Goal: Task Accomplishment & Management: Manage account settings

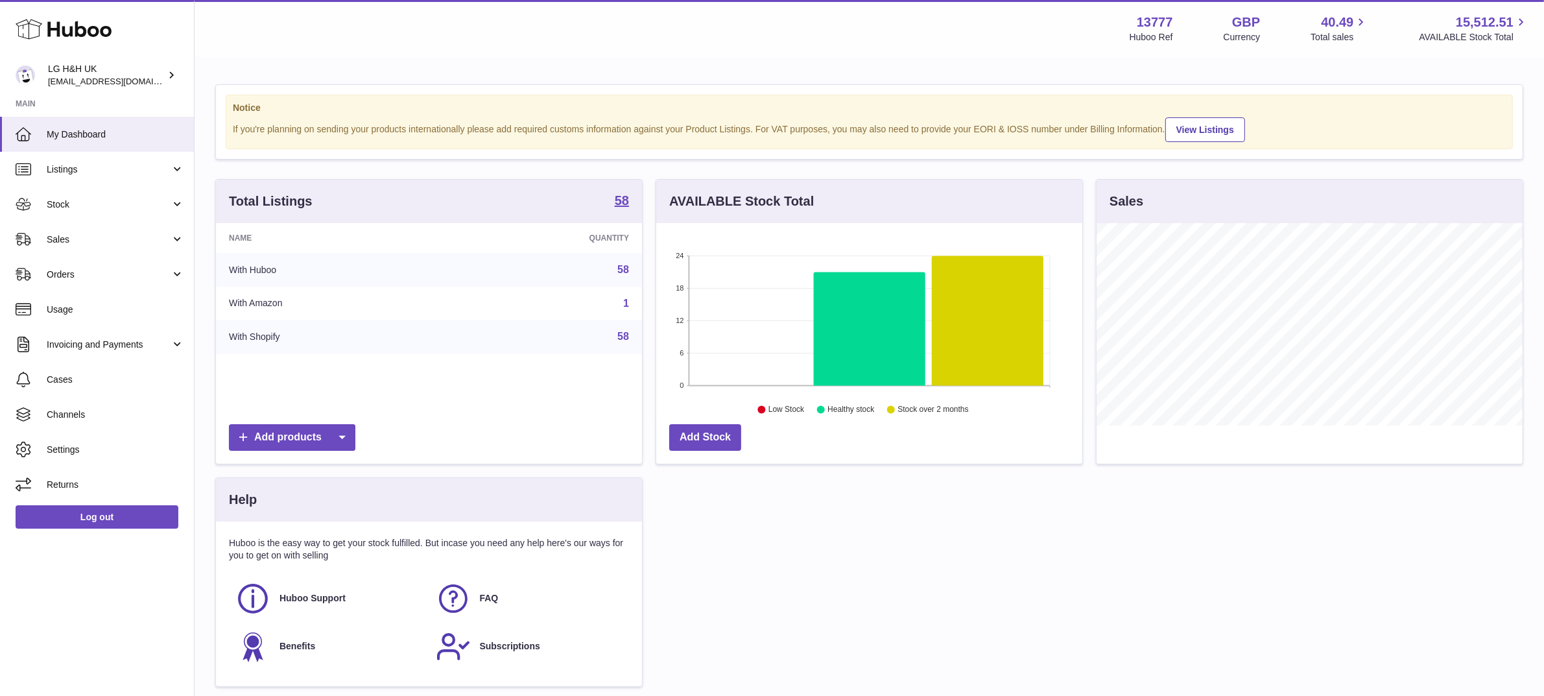
scroll to position [202, 426]
click at [65, 238] on span "Sales" at bounding box center [109, 239] width 124 height 12
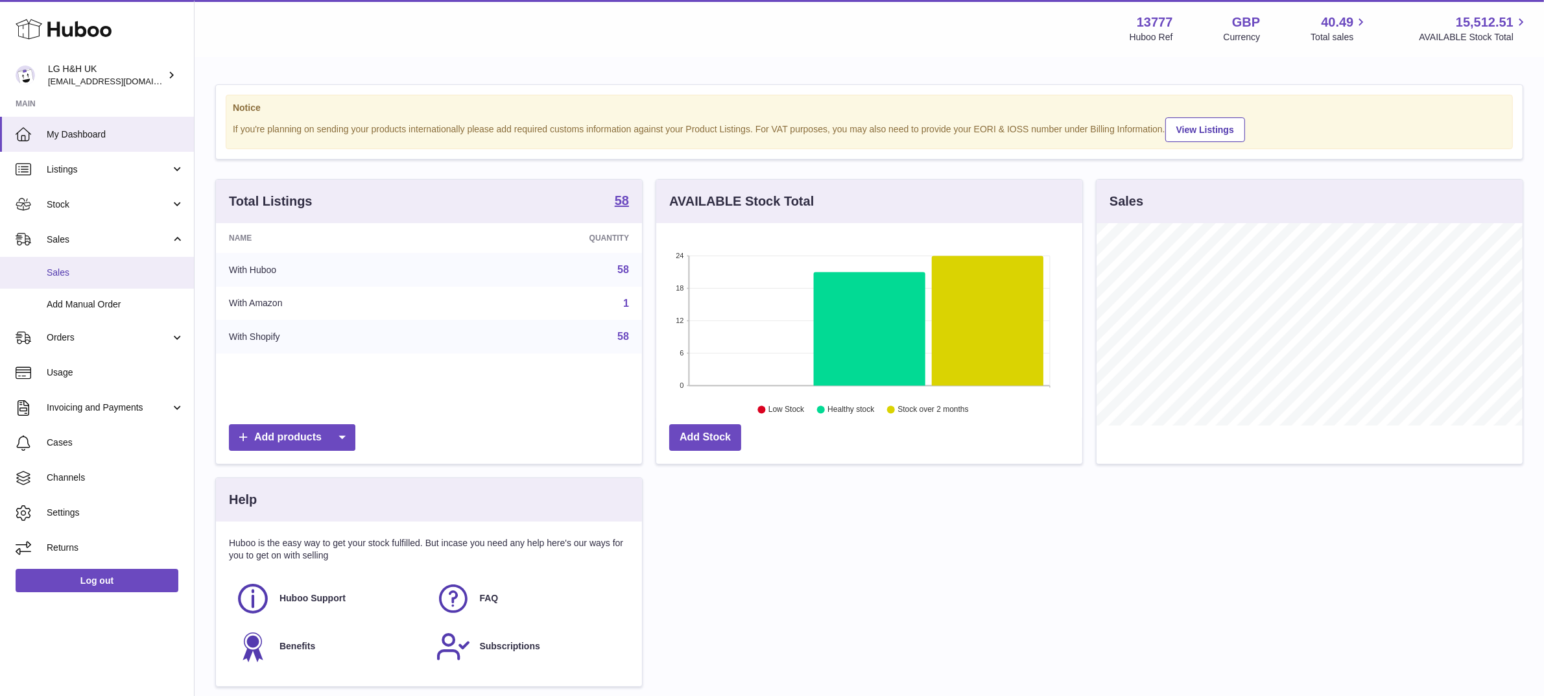
click at [66, 263] on link "Sales" at bounding box center [97, 273] width 194 height 32
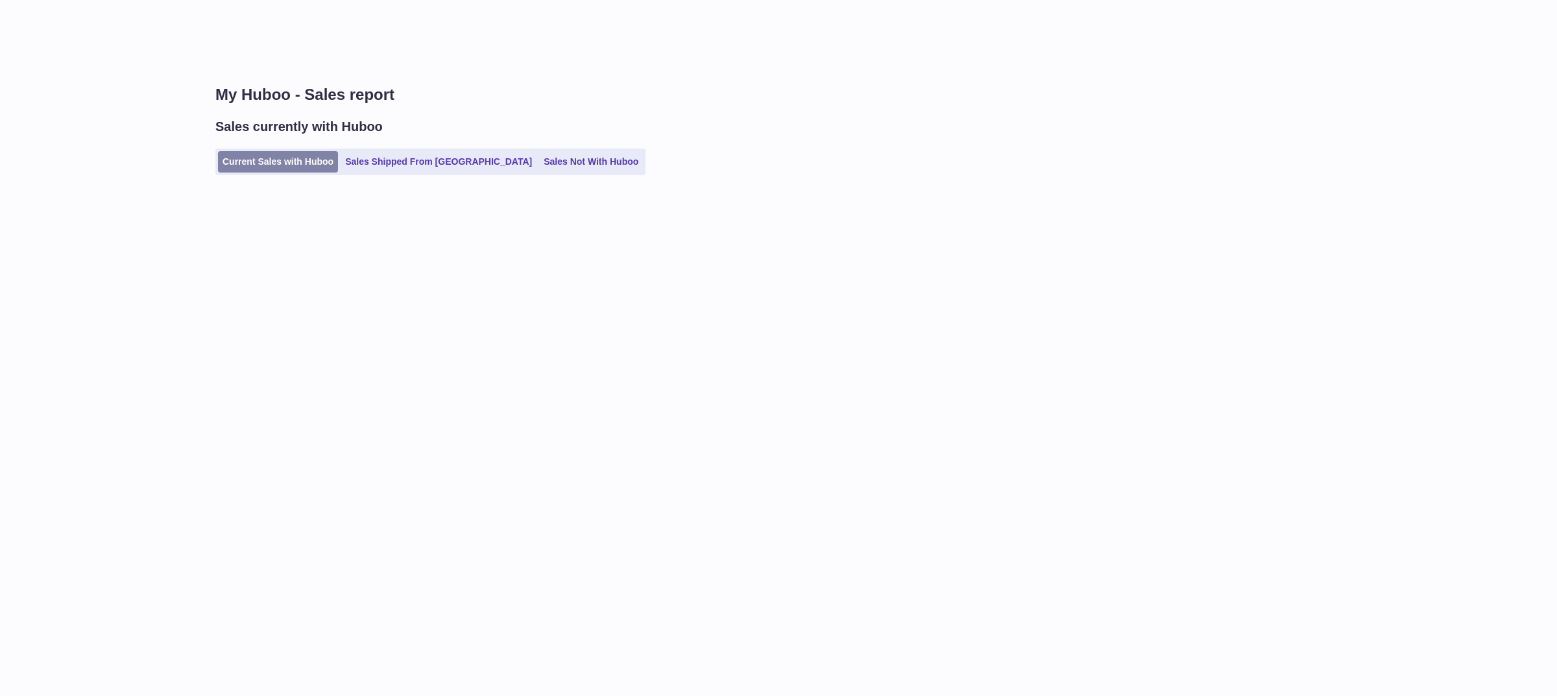
click at [305, 169] on link "Current Sales with Huboo" at bounding box center [278, 161] width 120 height 21
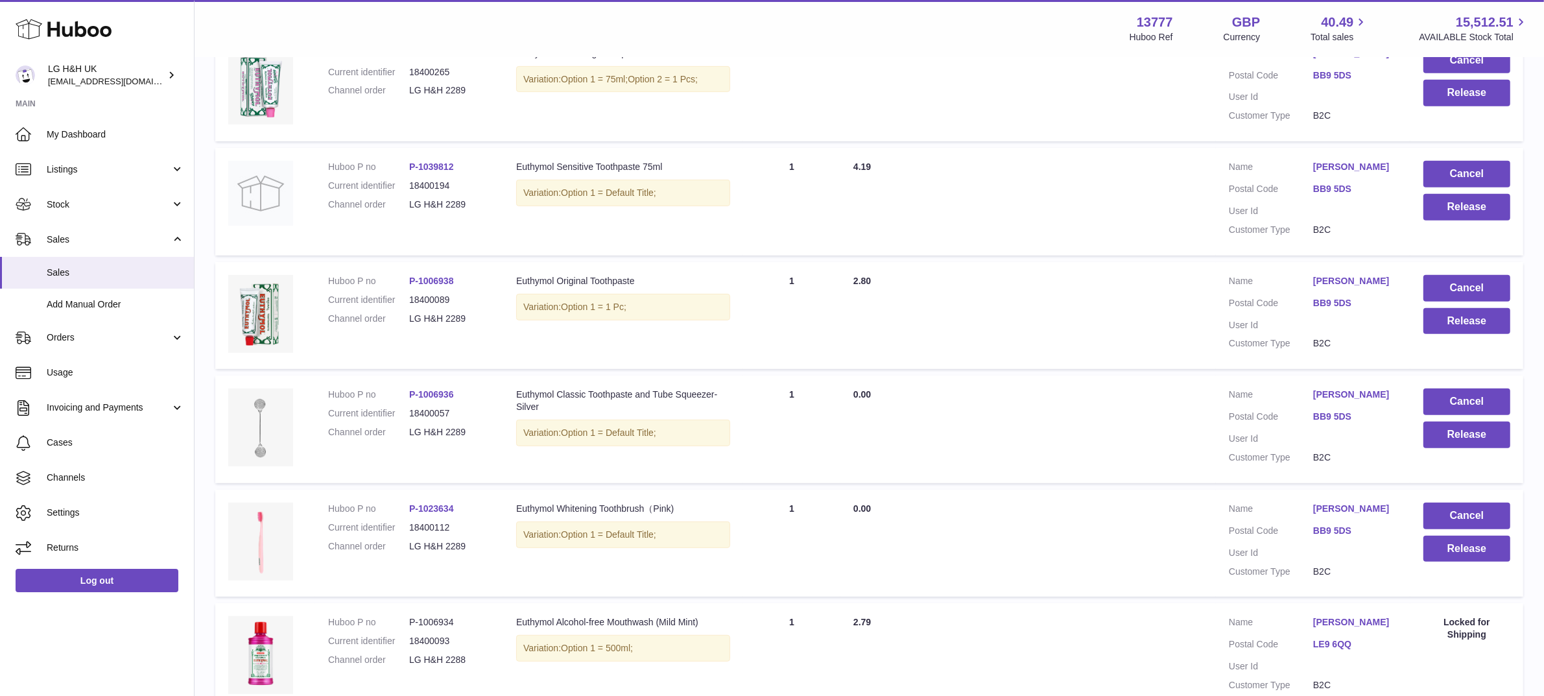
scroll to position [903, 0]
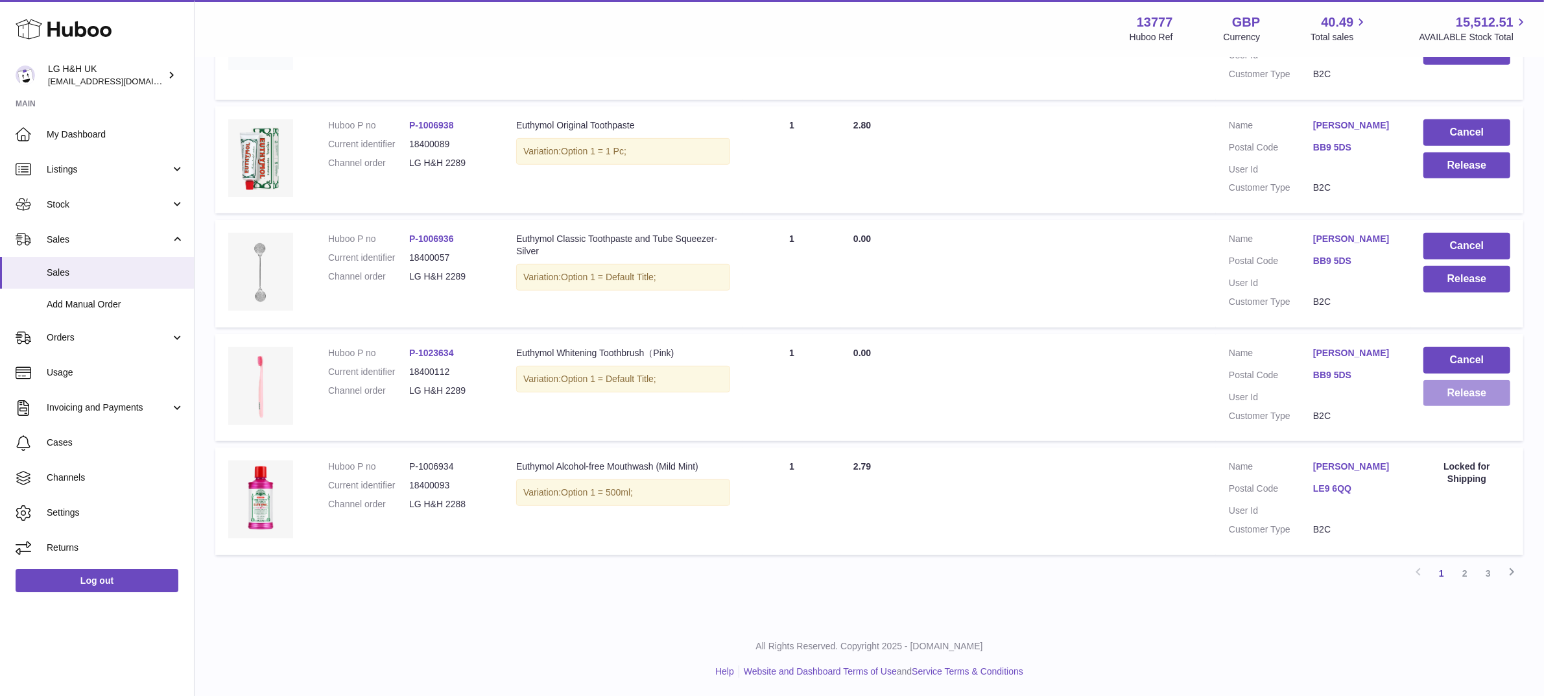
click at [1492, 399] on button "Release" at bounding box center [1467, 393] width 87 height 27
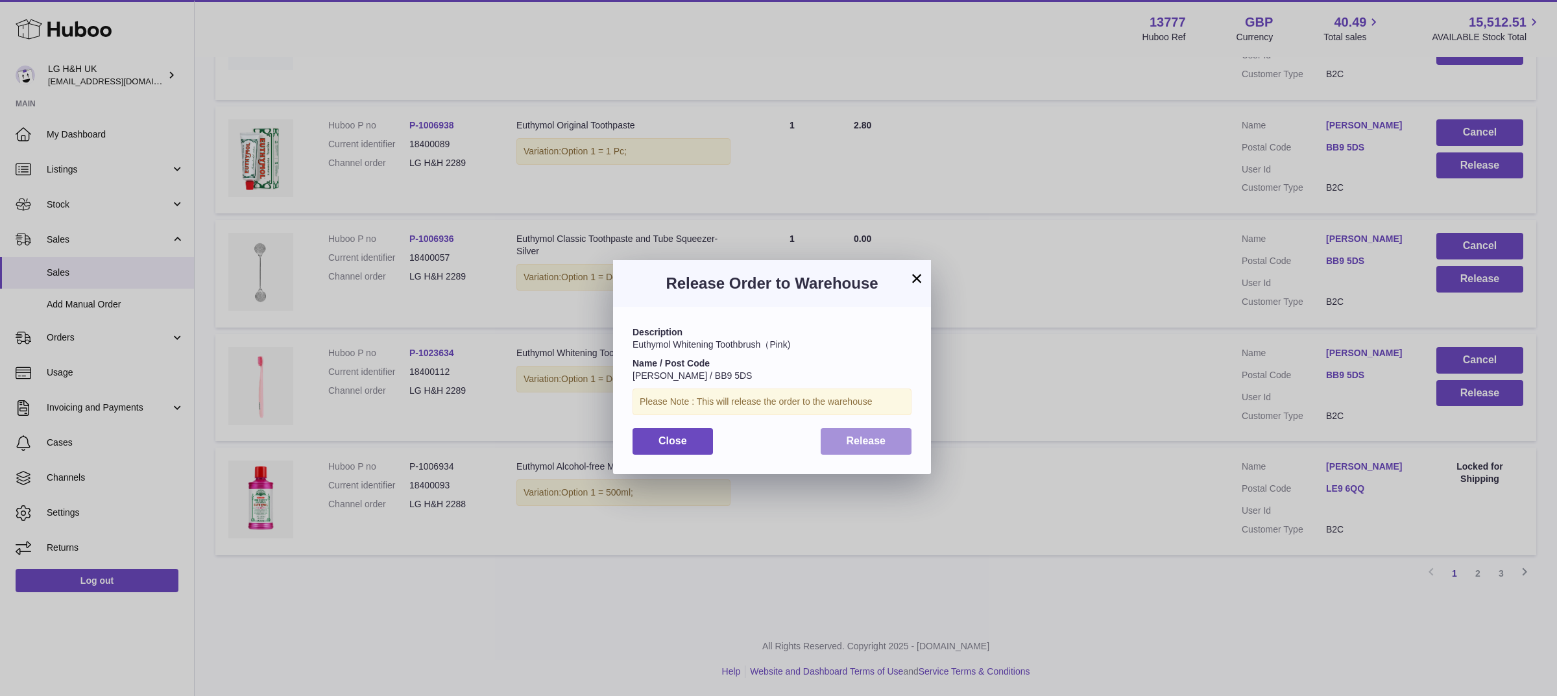
click at [879, 436] on span "Release" at bounding box center [866, 440] width 40 height 11
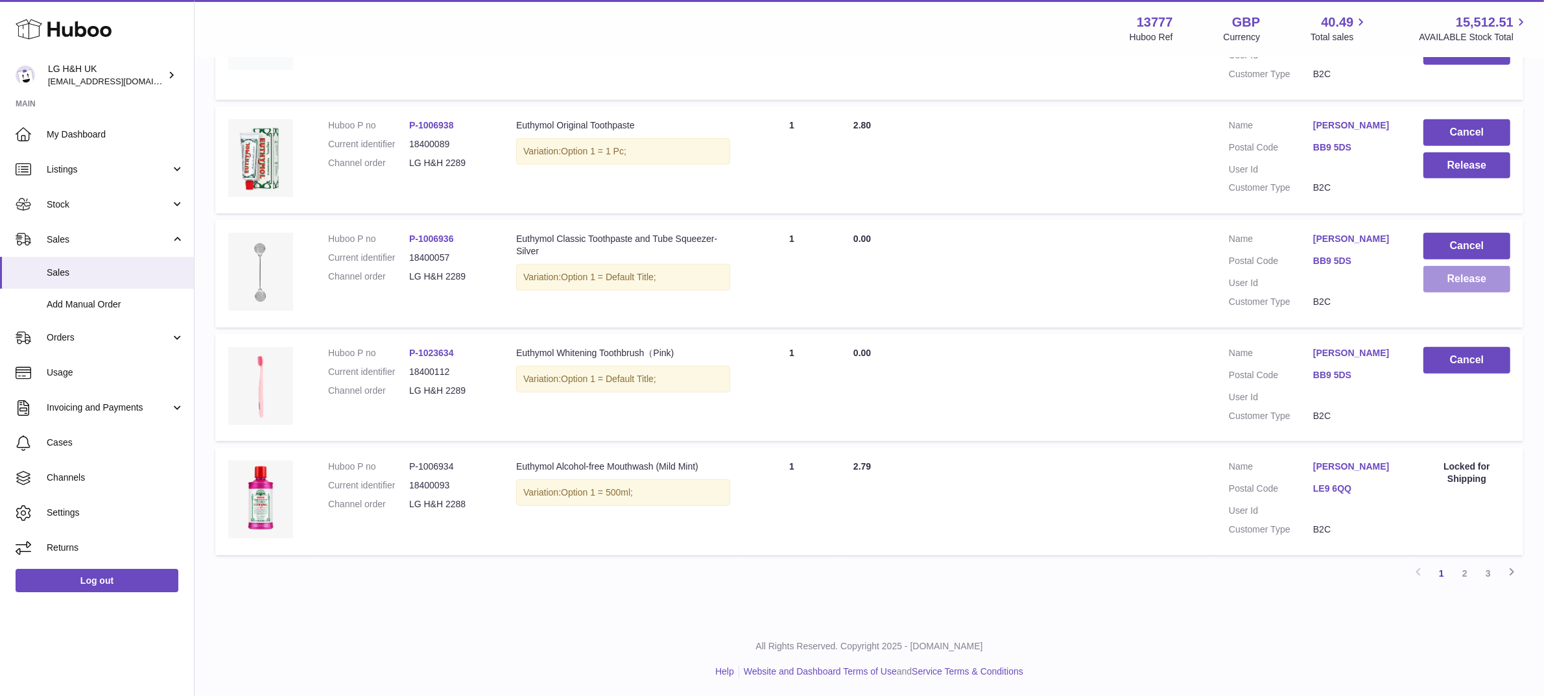
click at [1442, 284] on button "Release" at bounding box center [1467, 279] width 87 height 27
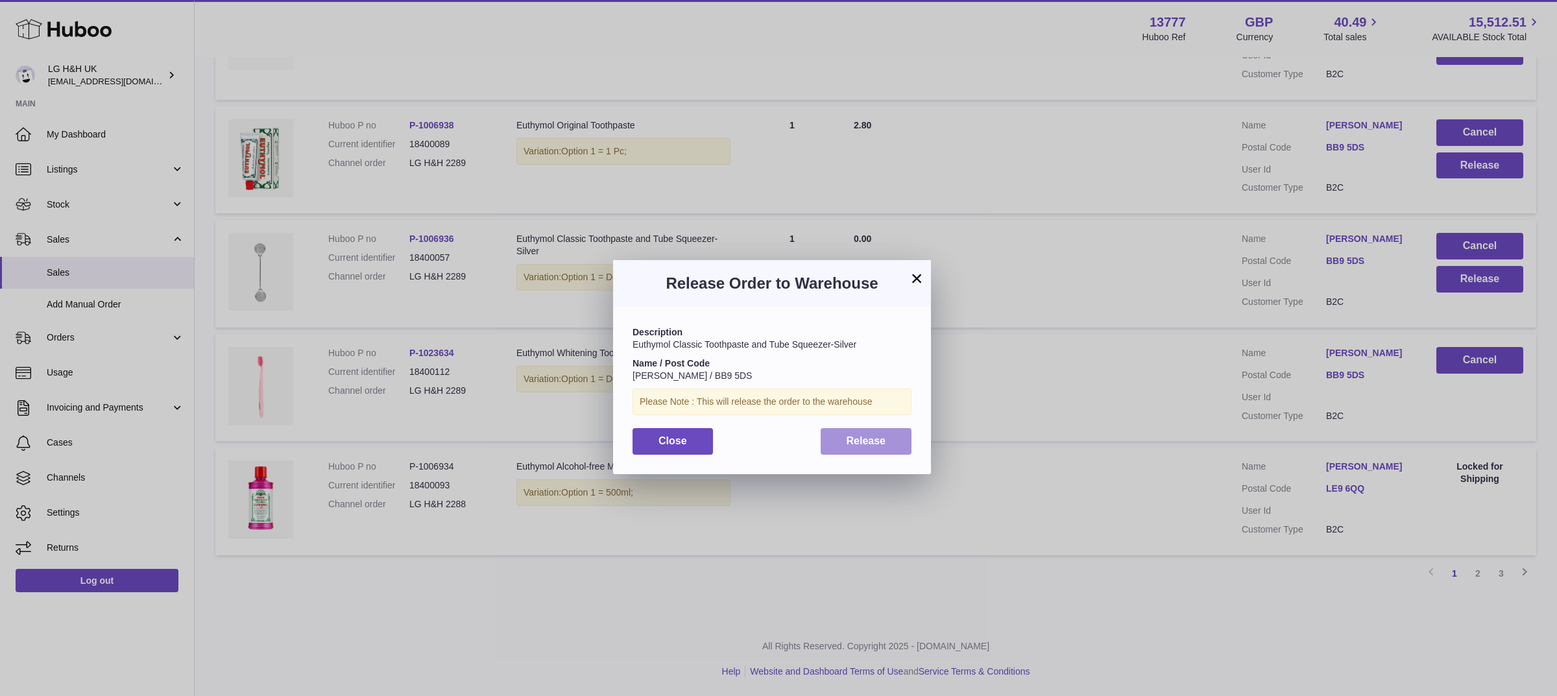
click at [873, 431] on button "Release" at bounding box center [865, 441] width 91 height 27
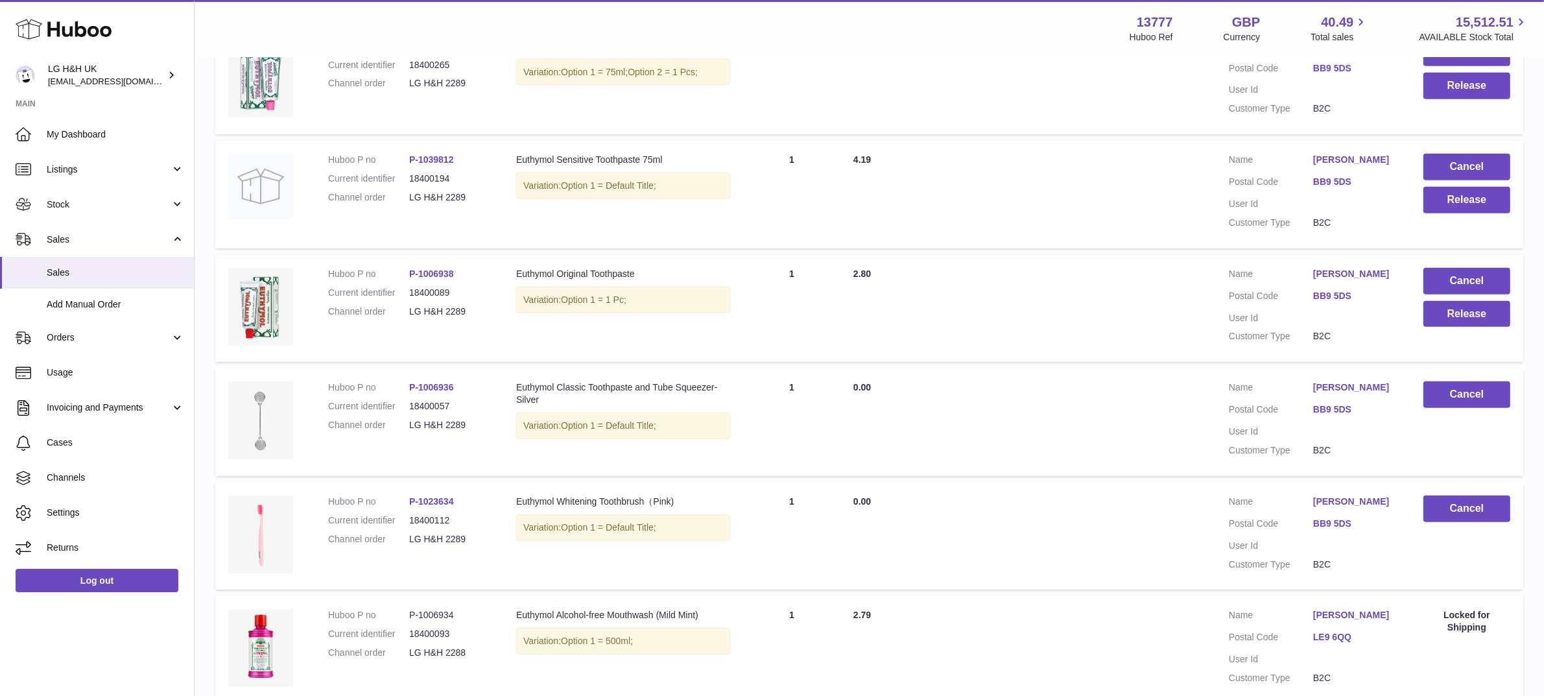
scroll to position [752, 0]
click at [1450, 318] on button "Release" at bounding box center [1467, 316] width 87 height 27
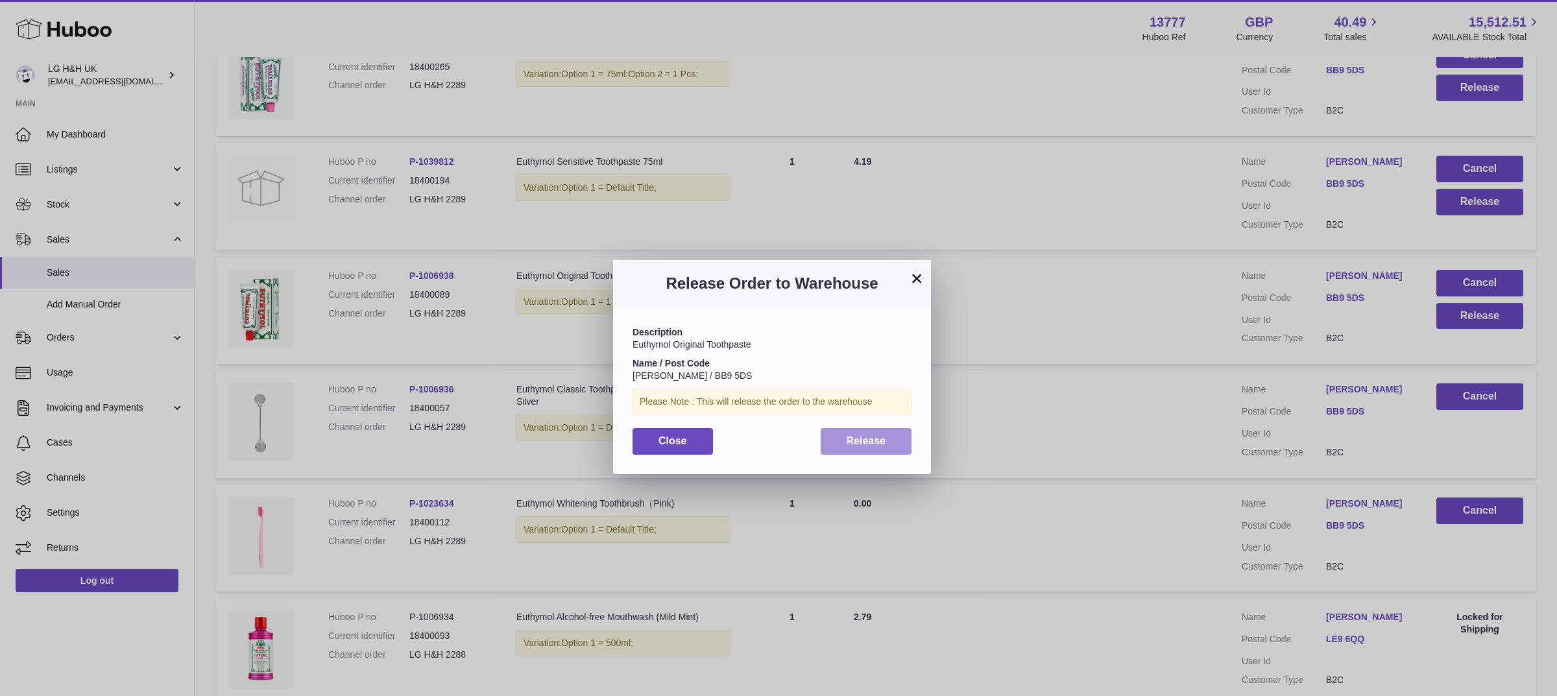
click at [873, 441] on span "Release" at bounding box center [866, 440] width 40 height 11
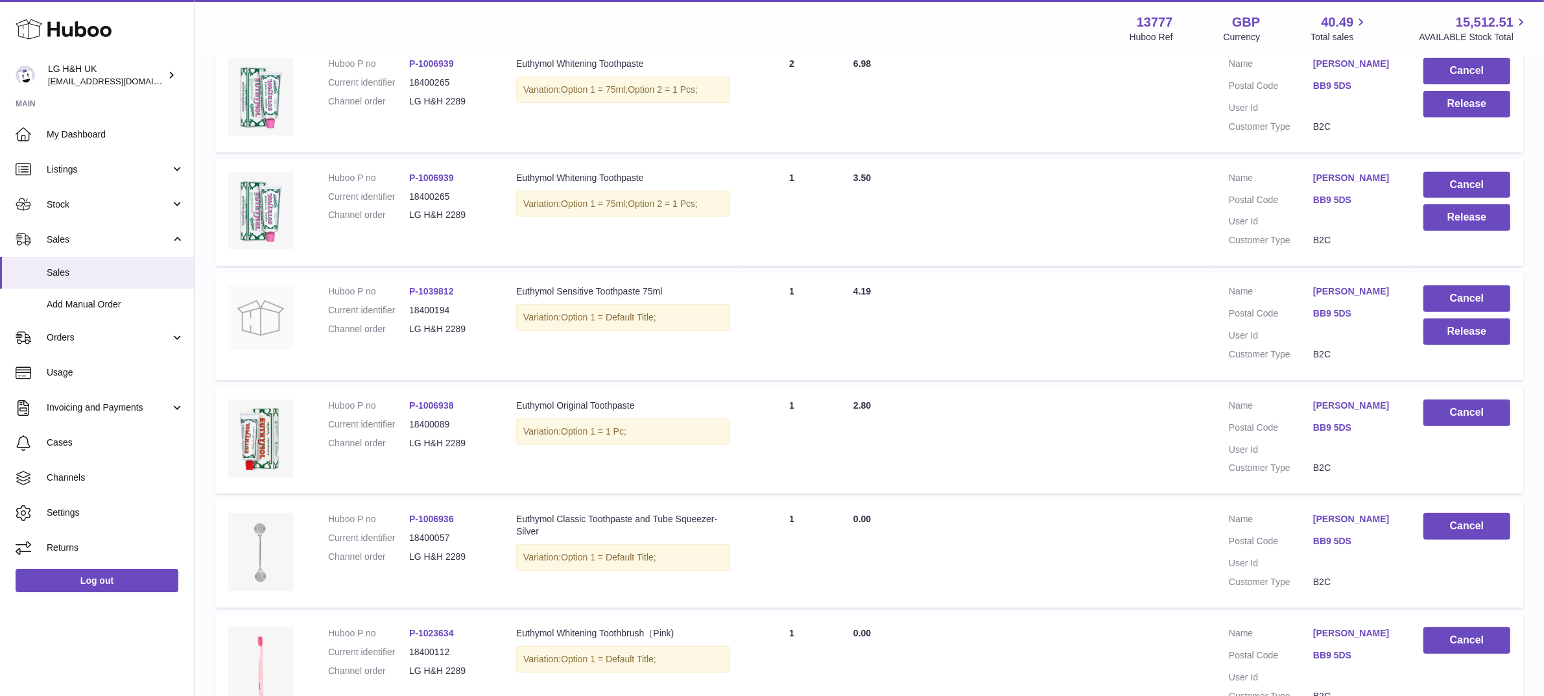
scroll to position [590, 0]
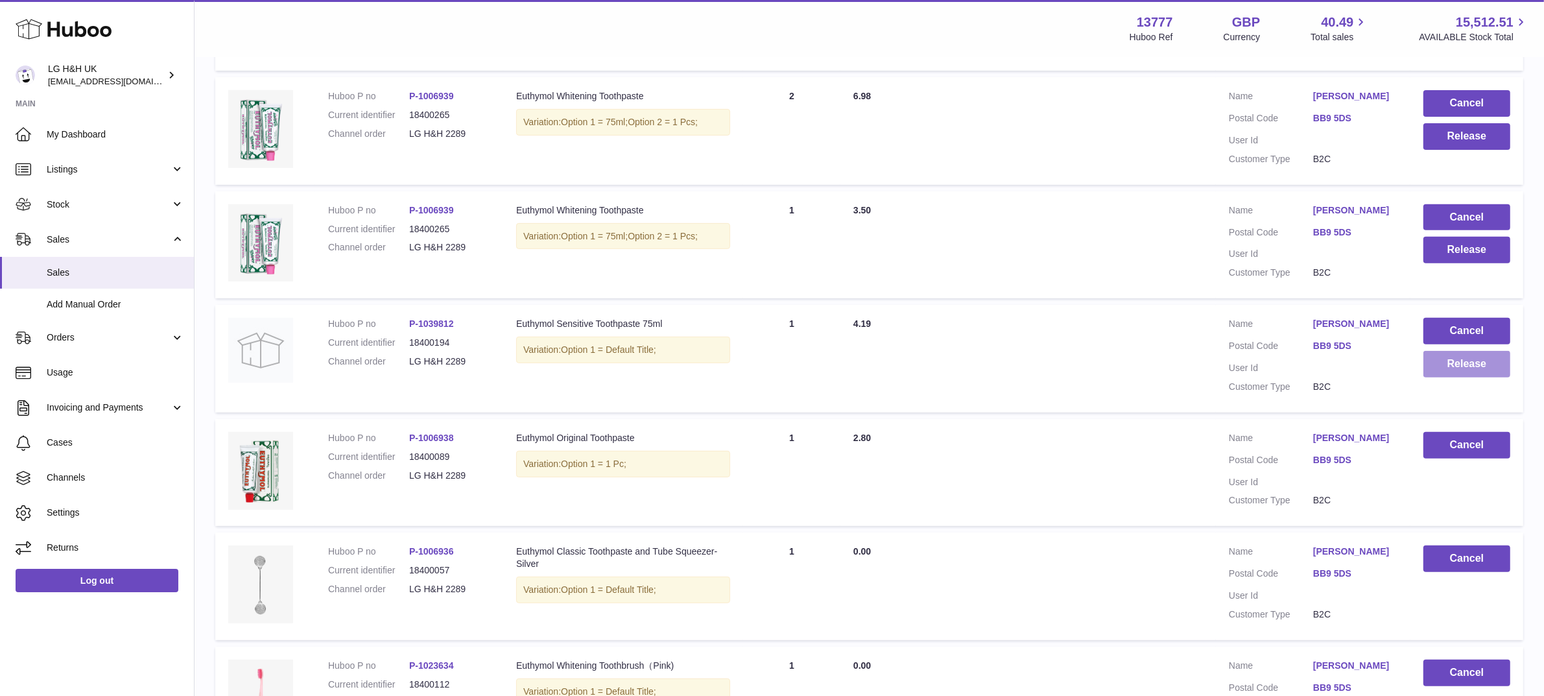
click at [1457, 375] on button "Release" at bounding box center [1467, 364] width 87 height 27
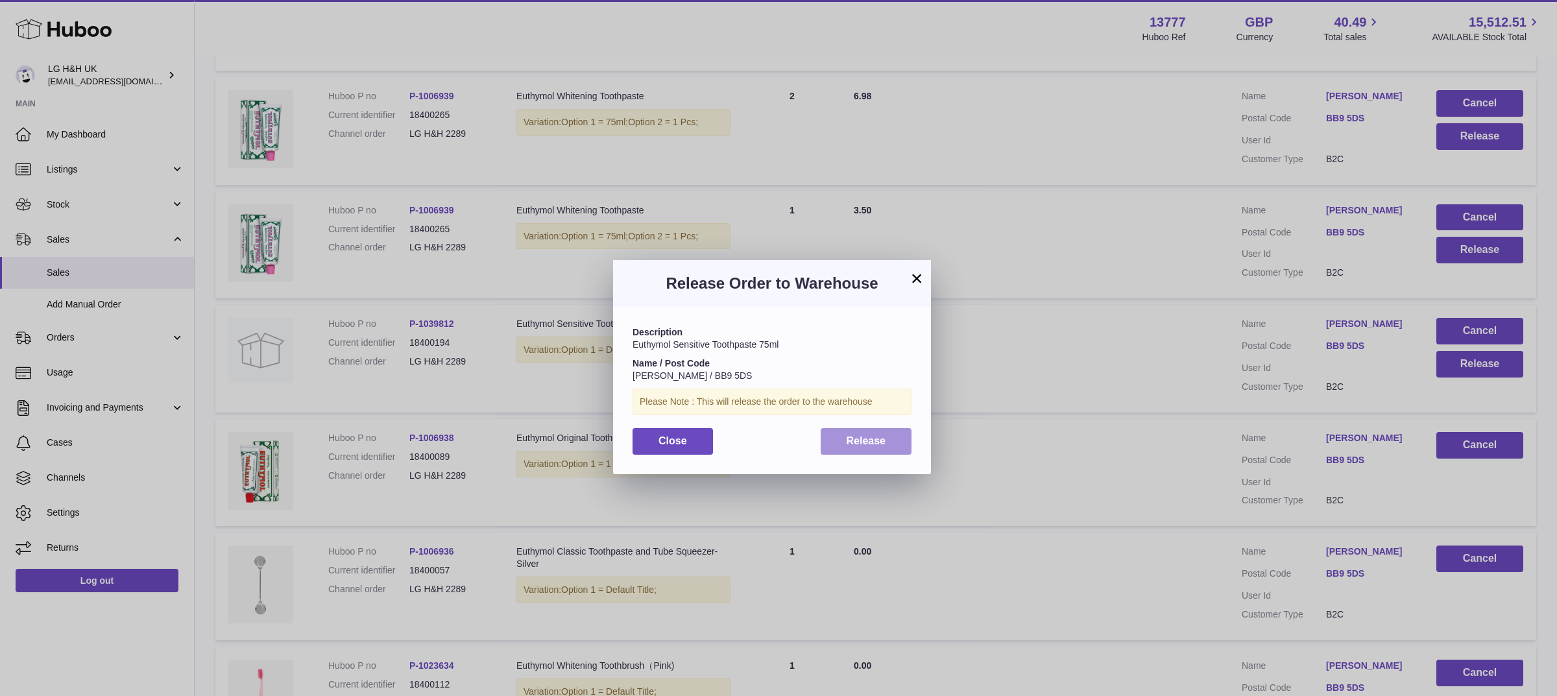
click at [852, 433] on button "Release" at bounding box center [865, 441] width 91 height 27
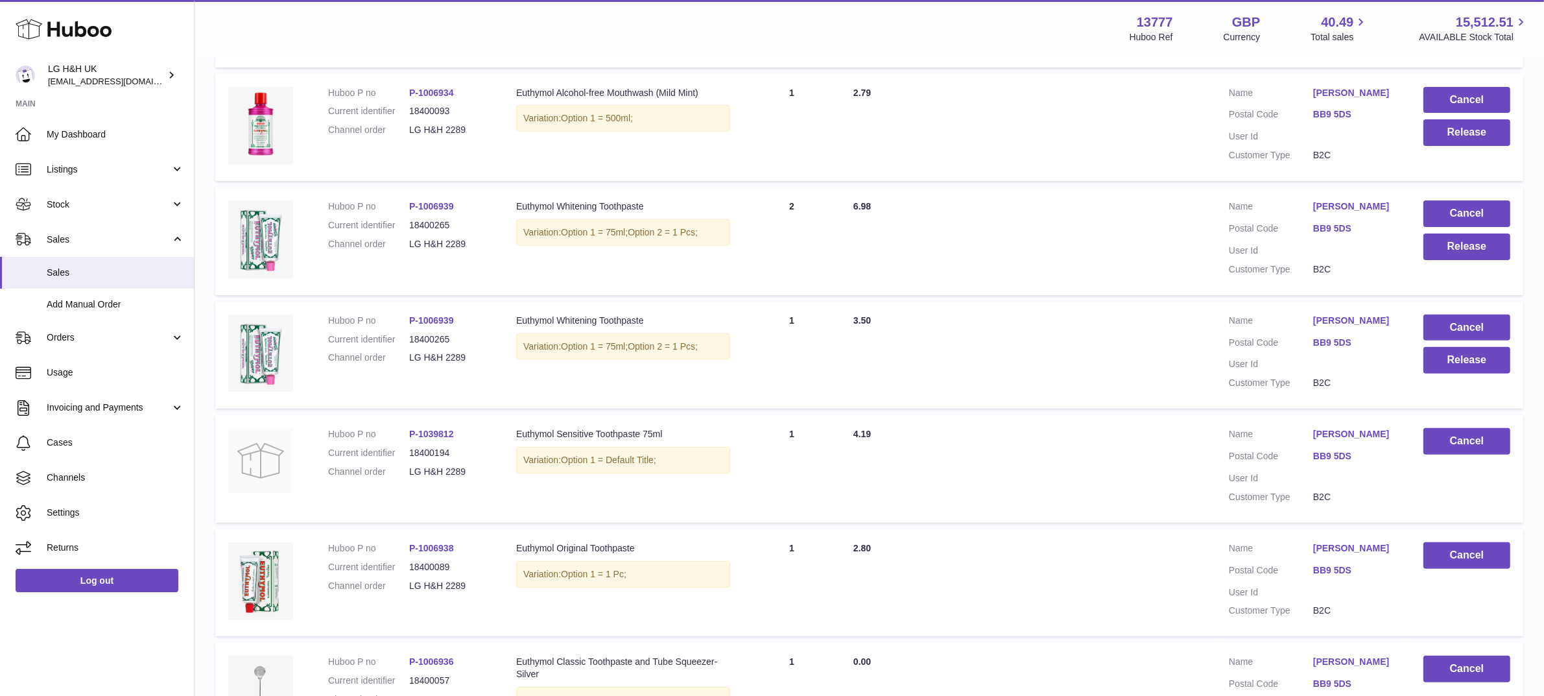
scroll to position [454, 0]
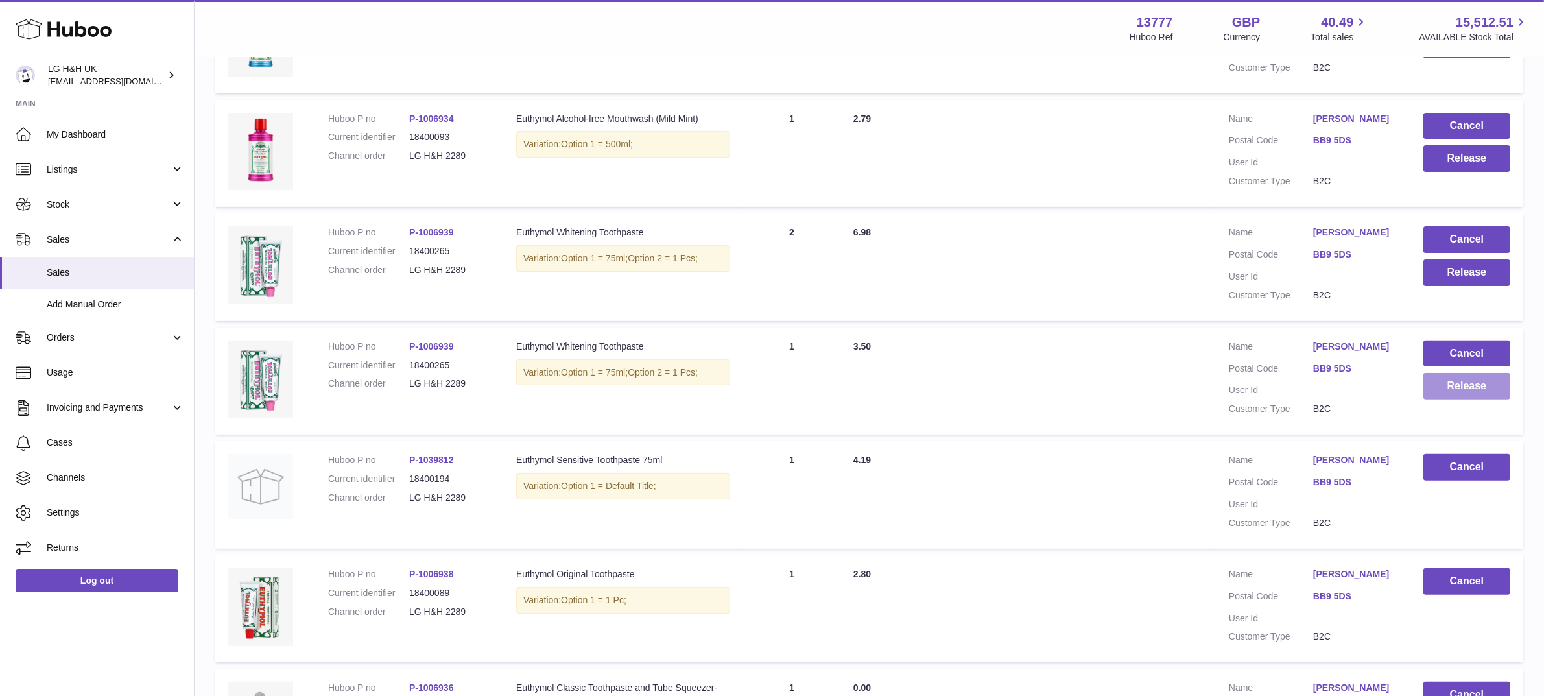
click at [1458, 390] on button "Release" at bounding box center [1467, 386] width 87 height 27
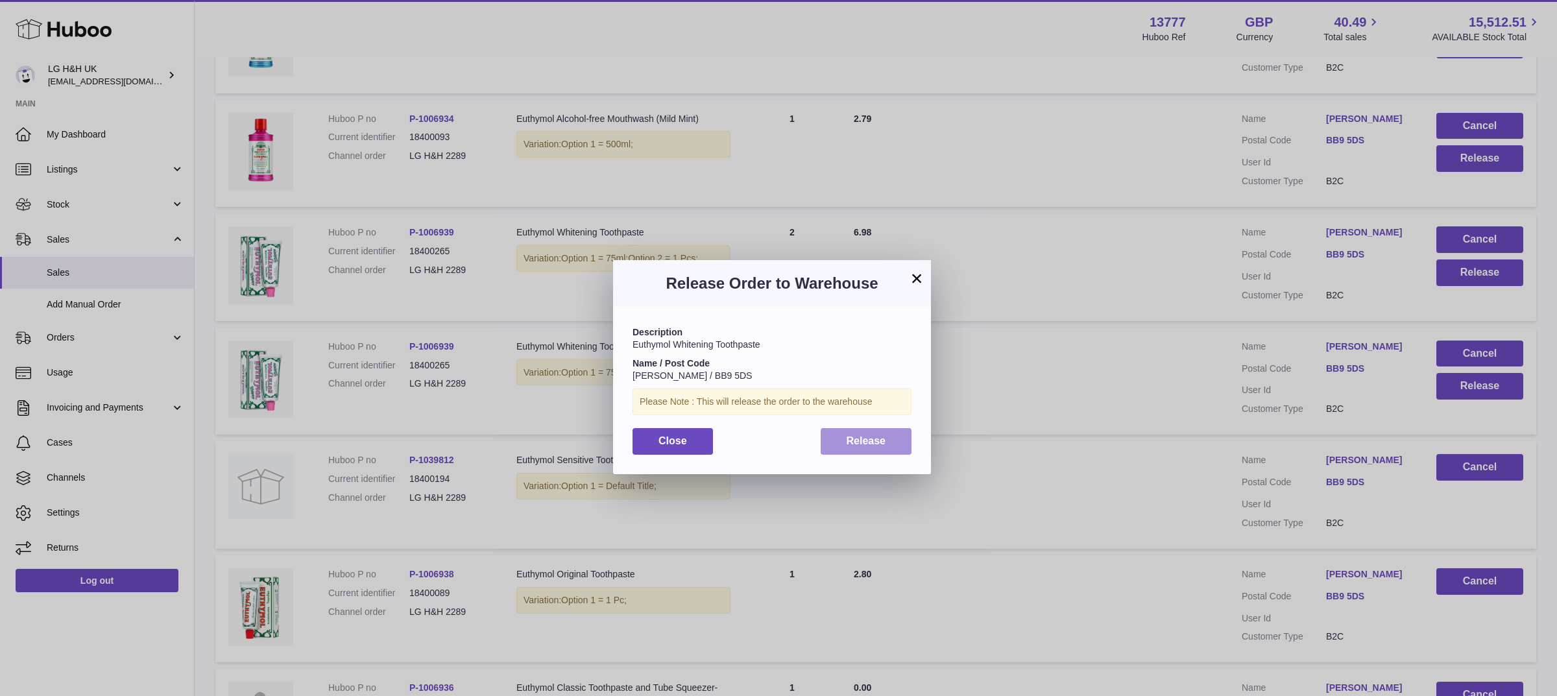
click at [868, 438] on span "Release" at bounding box center [866, 440] width 40 height 11
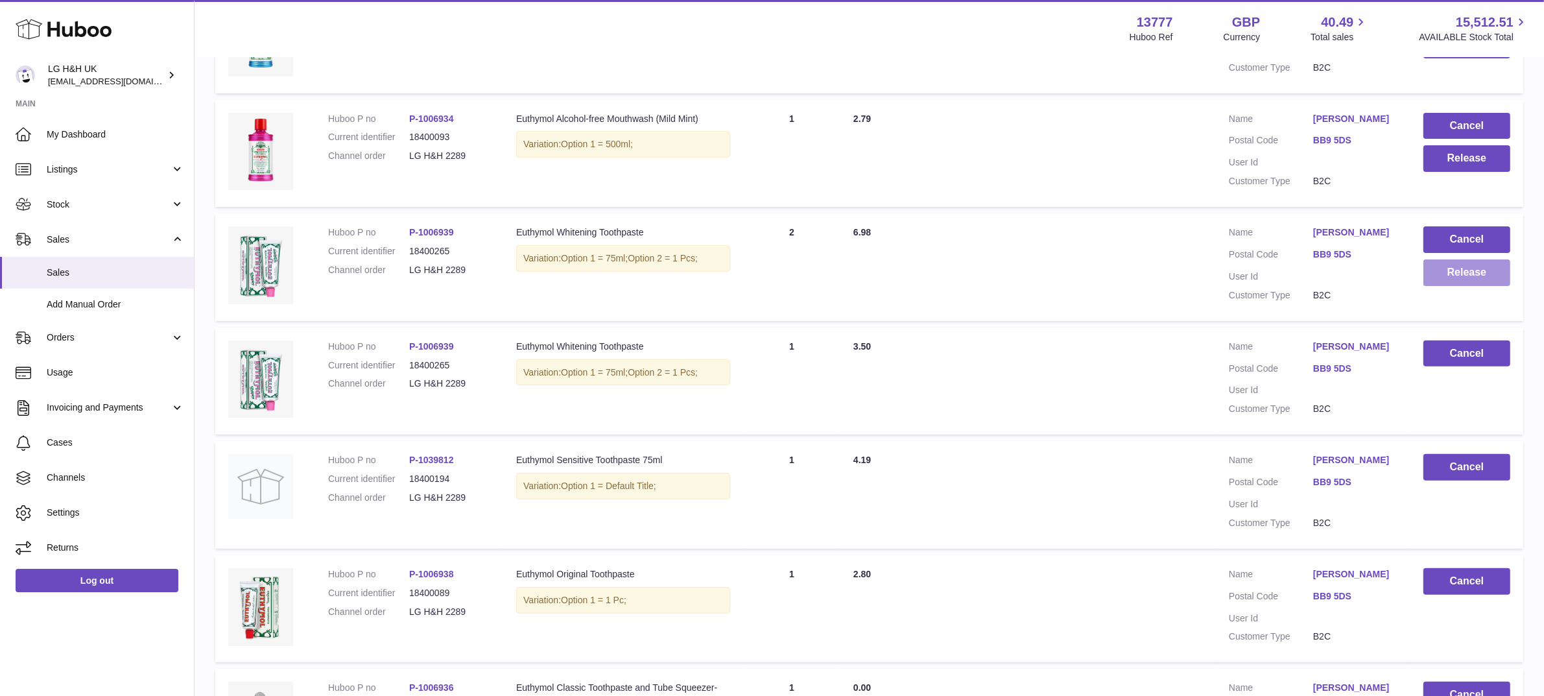
click at [1444, 283] on button "Release" at bounding box center [1467, 272] width 87 height 27
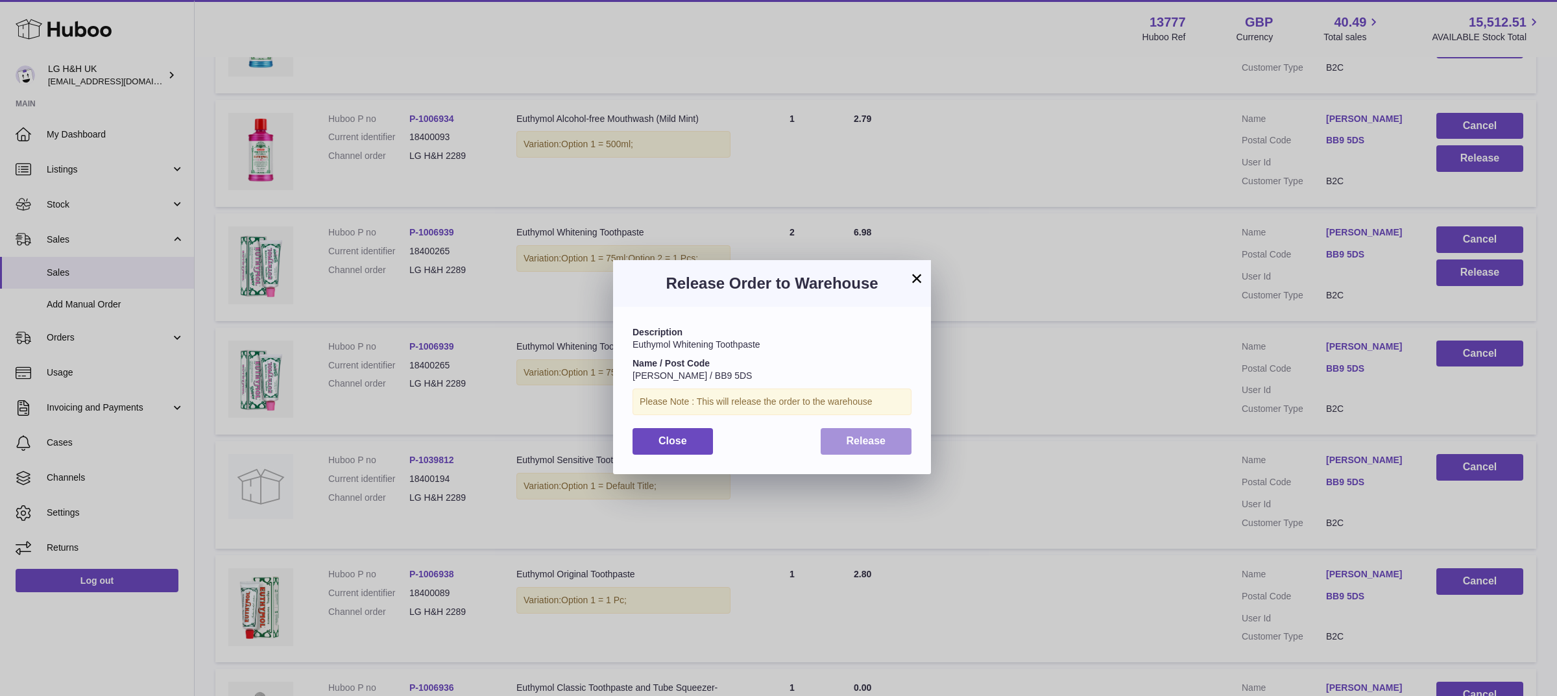
click at [876, 428] on button "Release" at bounding box center [865, 441] width 91 height 27
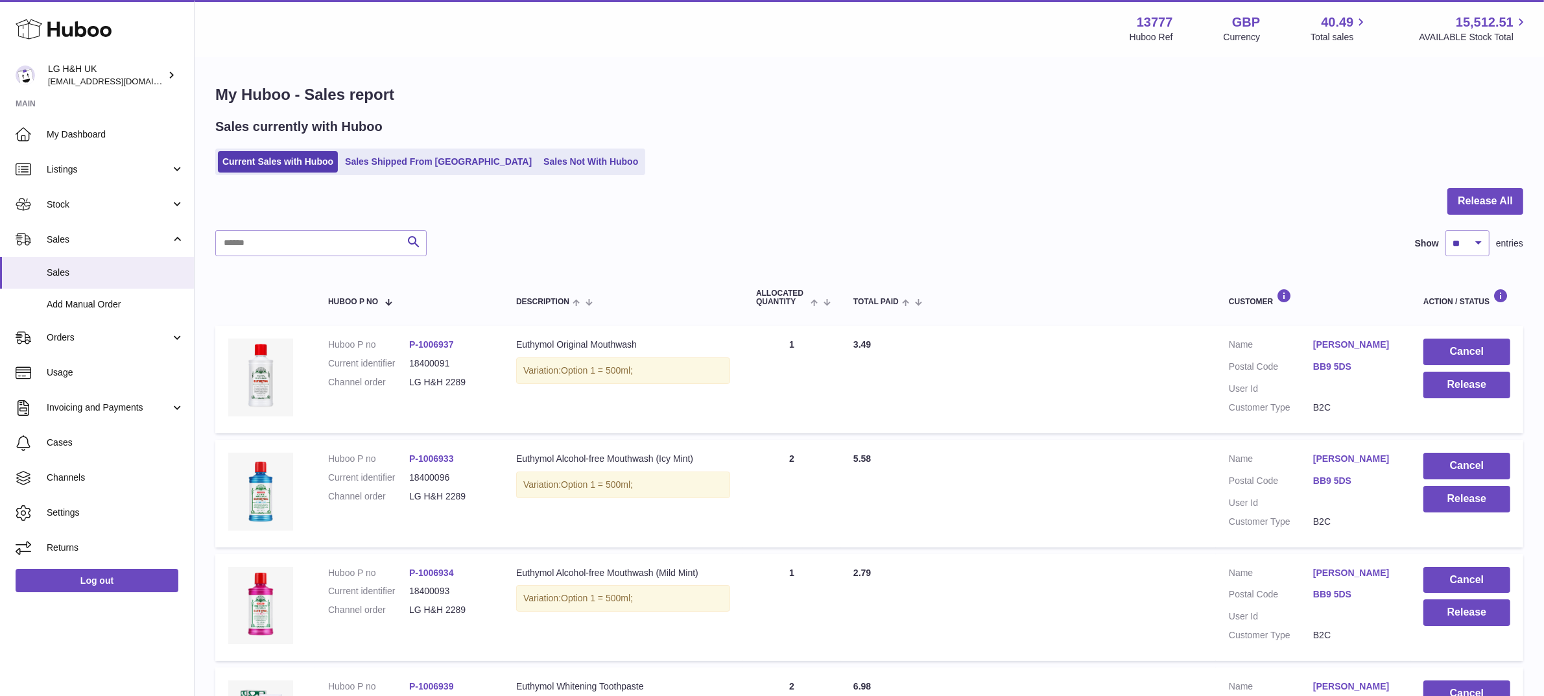
scroll to position [208, 0]
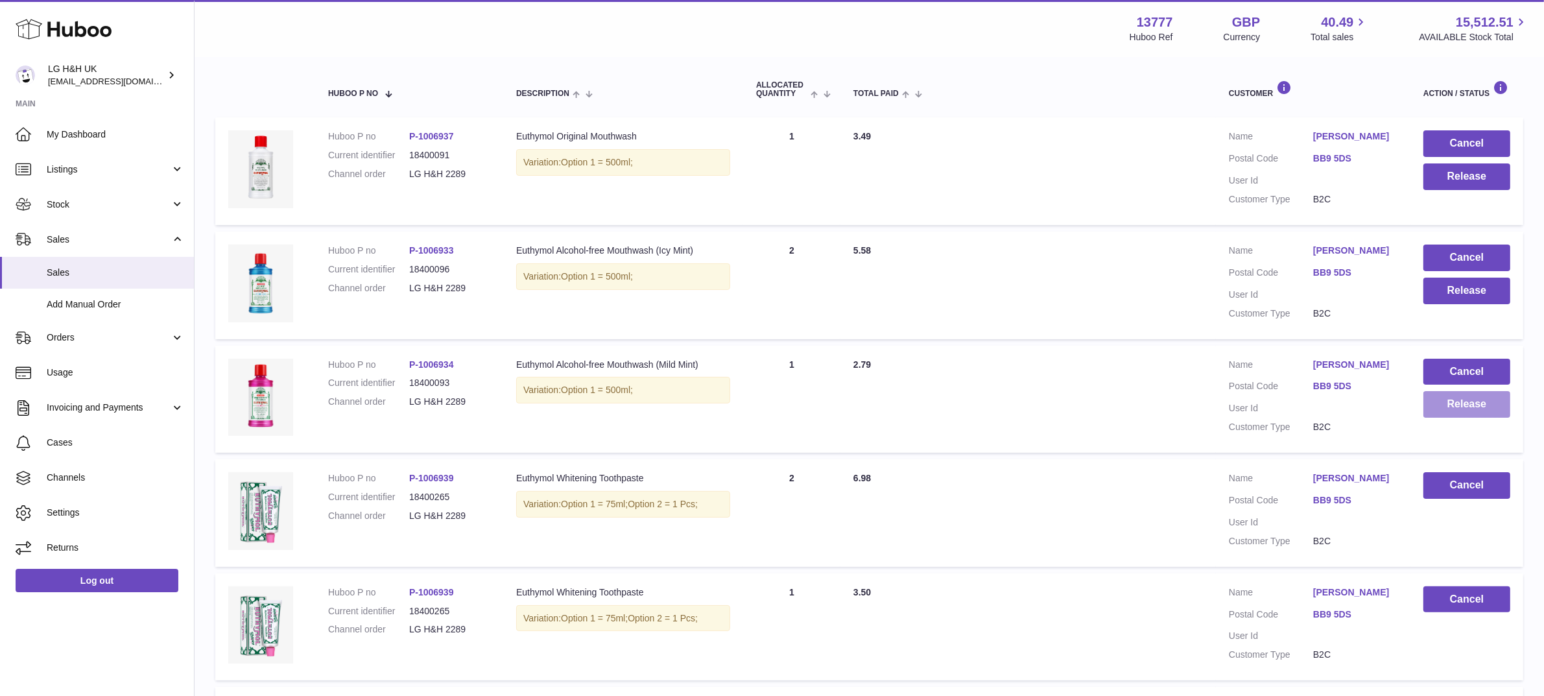
click at [1470, 409] on button "Release" at bounding box center [1467, 404] width 87 height 27
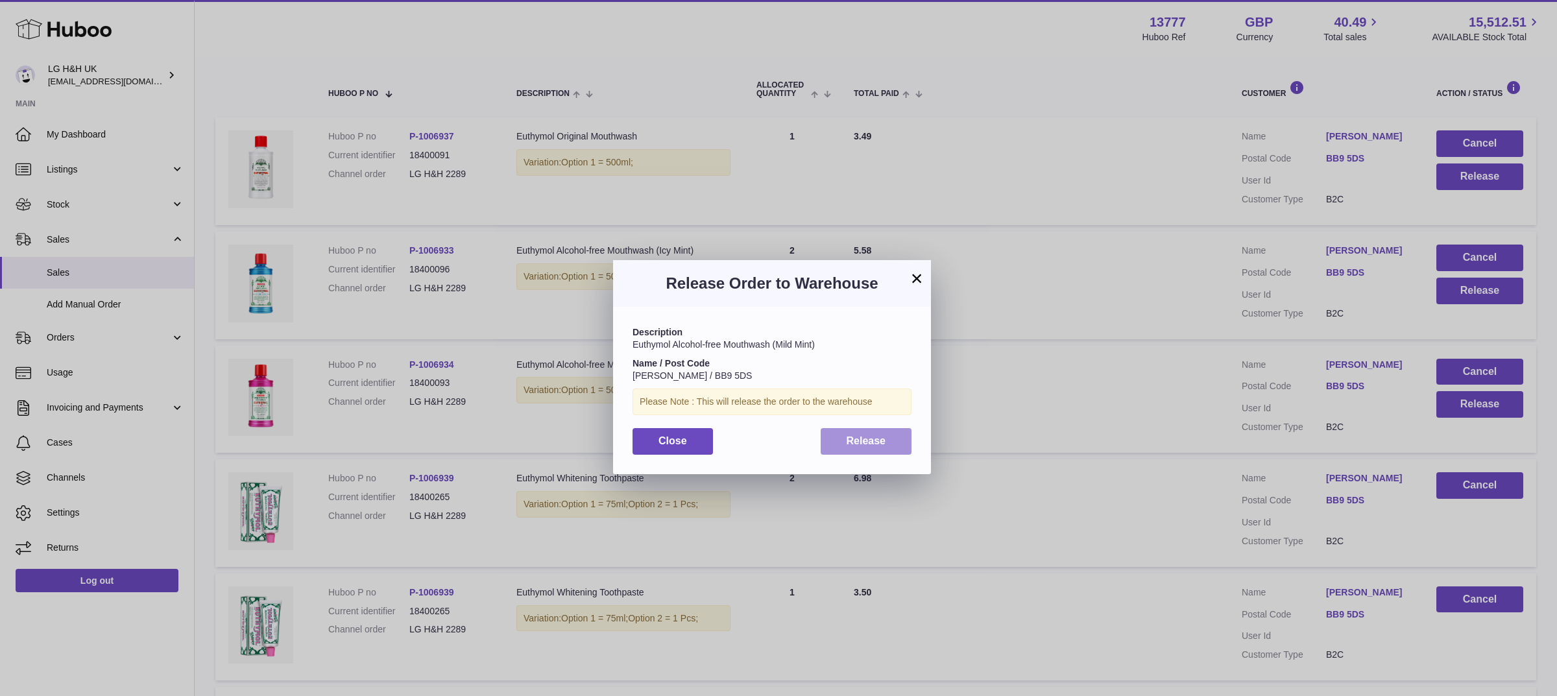
click at [892, 429] on button "Release" at bounding box center [865, 441] width 91 height 27
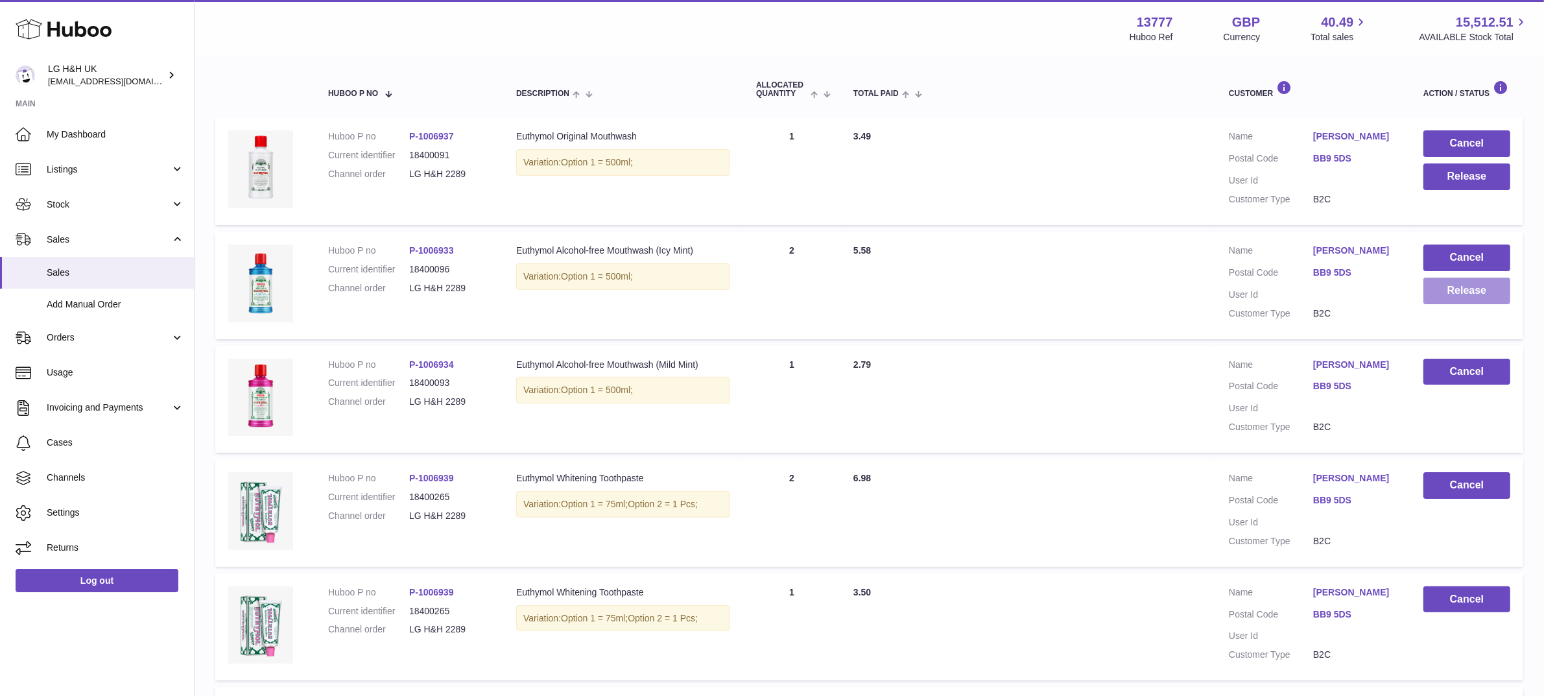
click at [1437, 290] on button "Release" at bounding box center [1467, 291] width 87 height 27
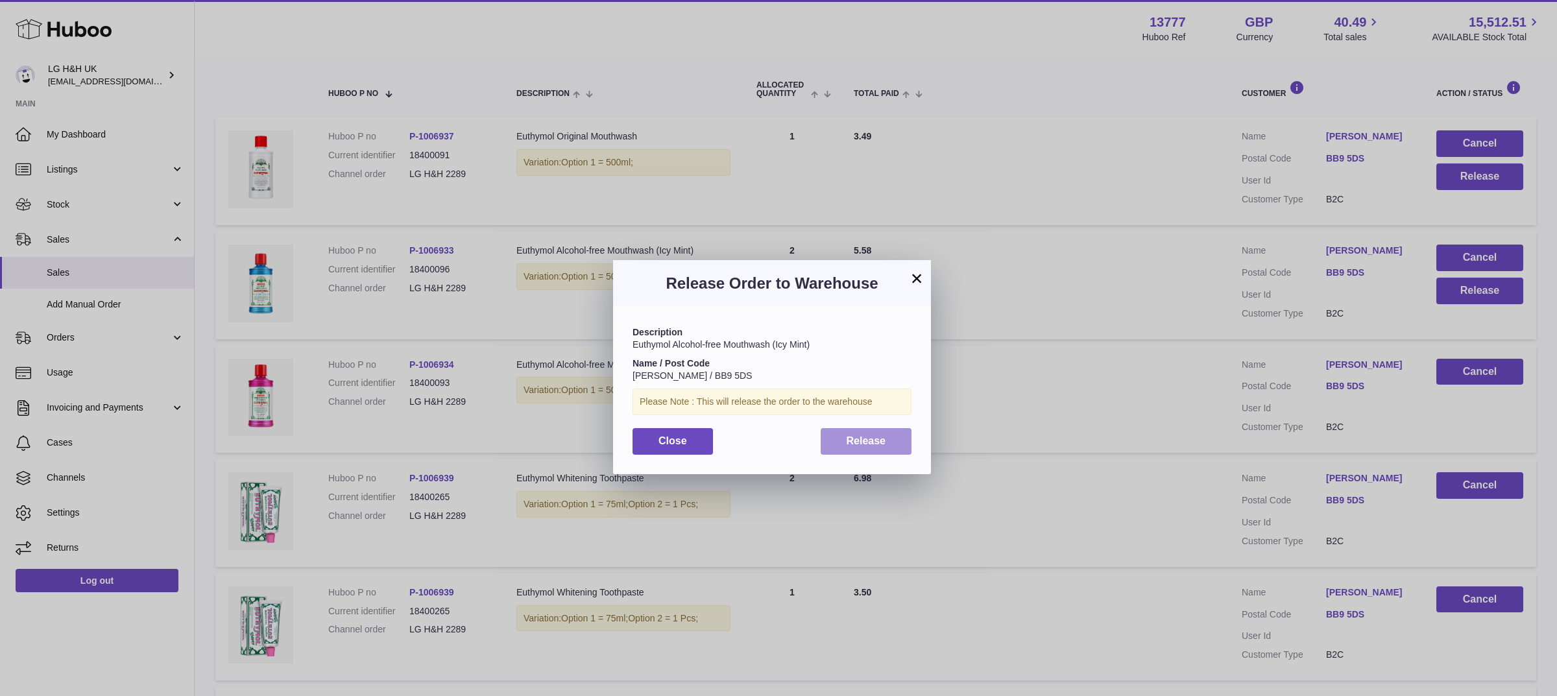
click at [867, 429] on button "Release" at bounding box center [865, 441] width 91 height 27
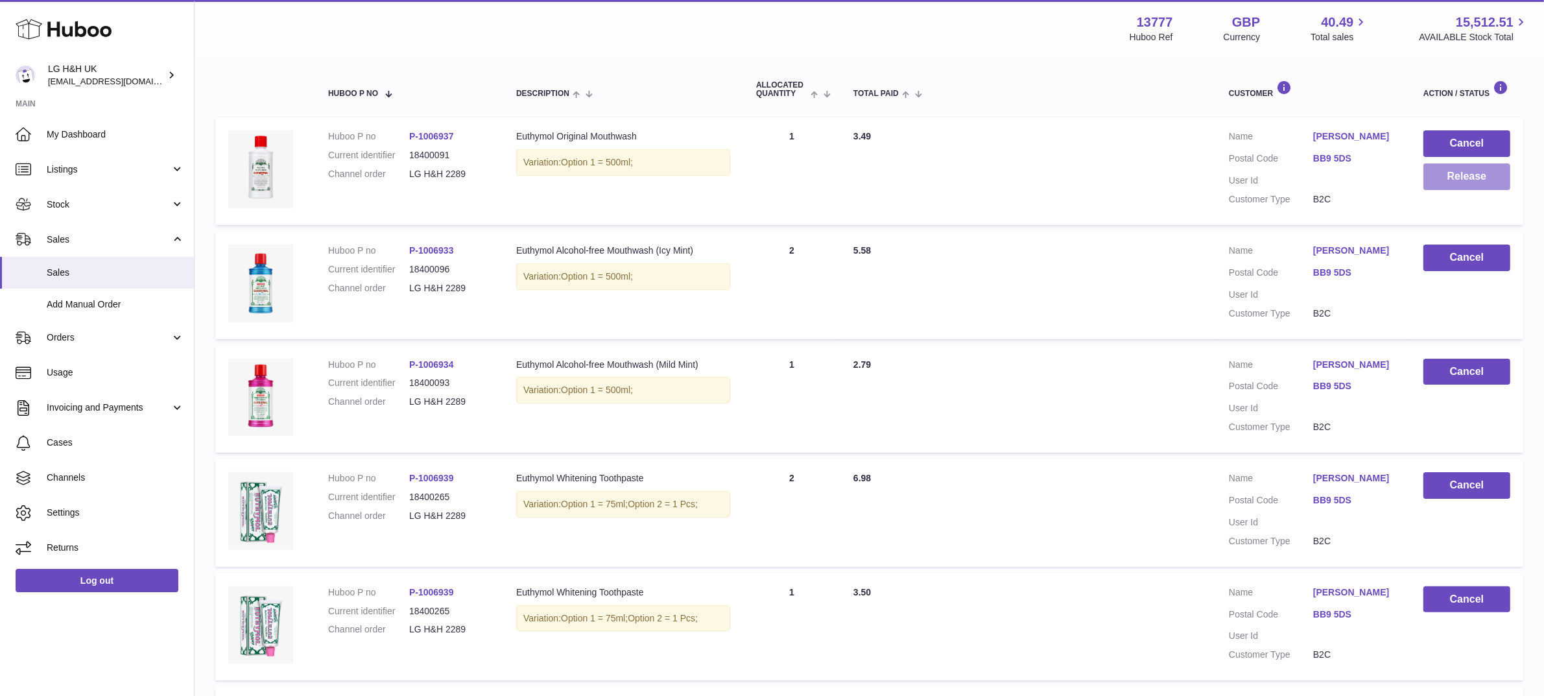
click at [1441, 178] on button "Release" at bounding box center [1467, 176] width 87 height 27
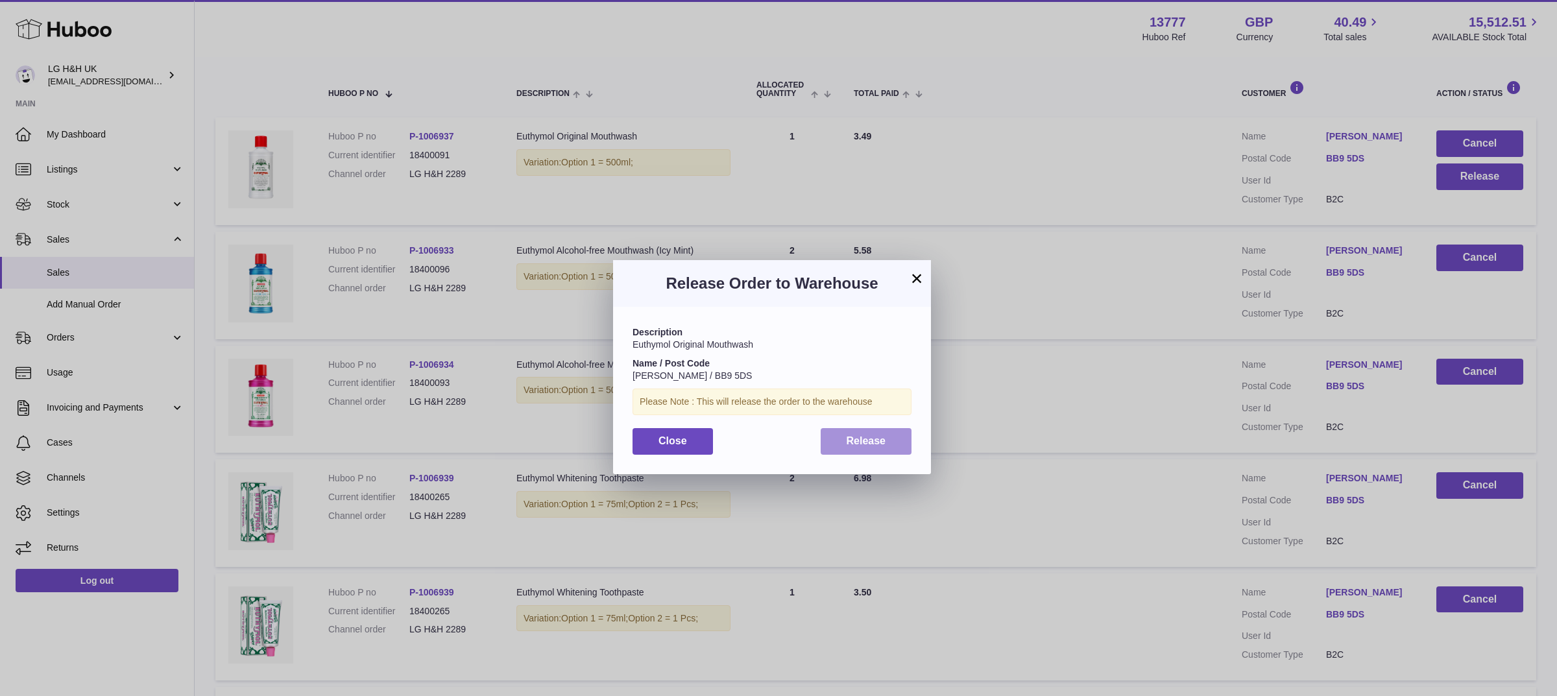
click at [886, 449] on button "Release" at bounding box center [865, 441] width 91 height 27
